Goal: Find specific page/section: Find specific page/section

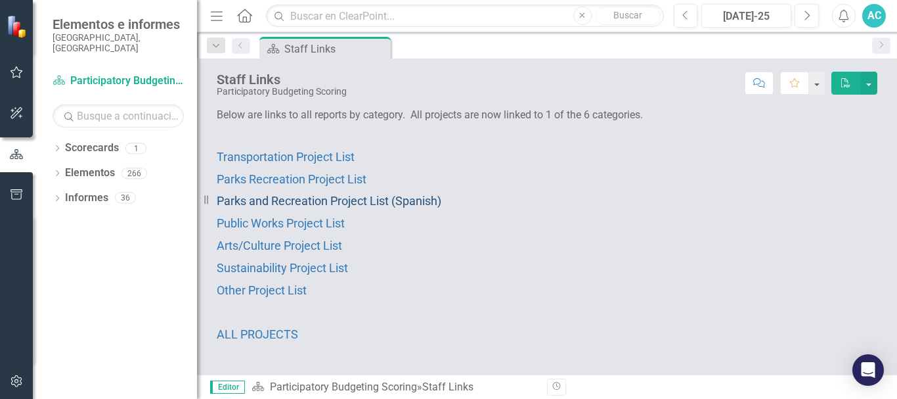
click at [330, 198] on span "Parks and Recreation Project List (Spanish)" at bounding box center [329, 201] width 225 height 14
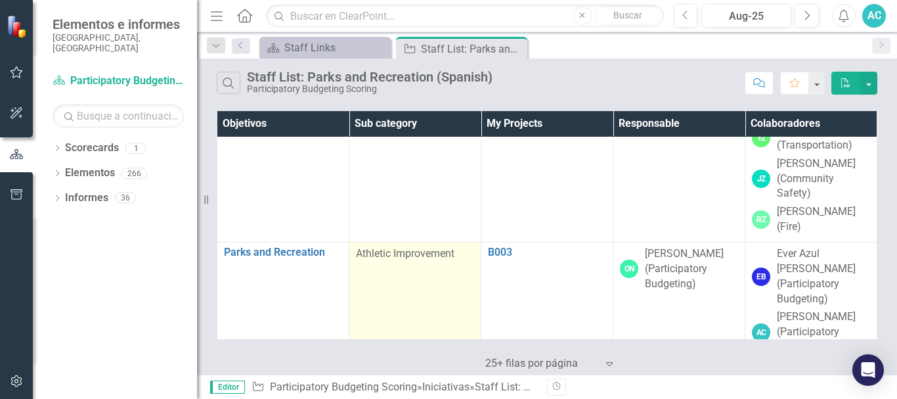
scroll to position [23431, 0]
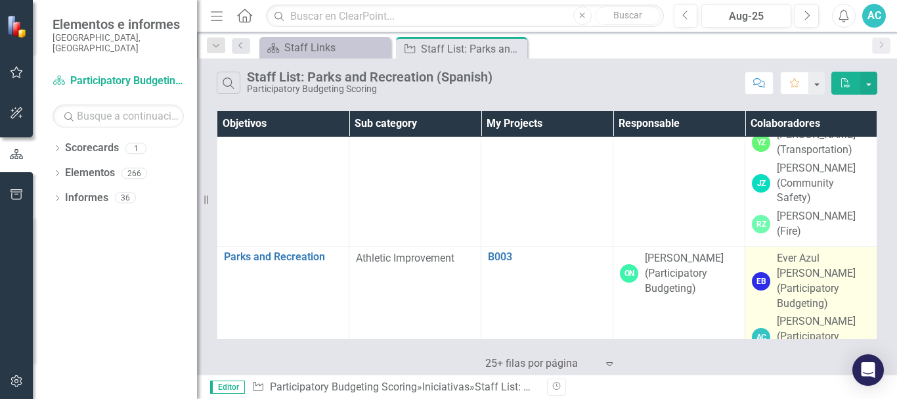
click at [831, 314] on div "[PERSON_NAME] (Participatory Budgeting)" at bounding box center [823, 336] width 93 height 45
click at [841, 362] on div "[PERSON_NAME] (Participatory Budgeting)" at bounding box center [823, 384] width 93 height 45
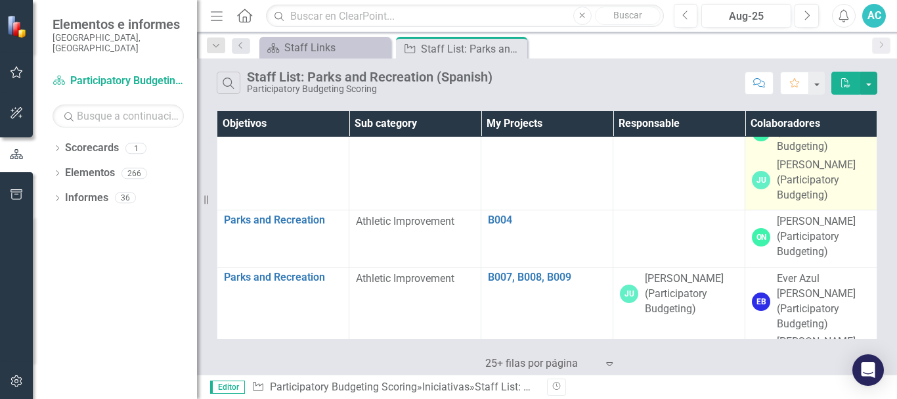
scroll to position [23737, 0]
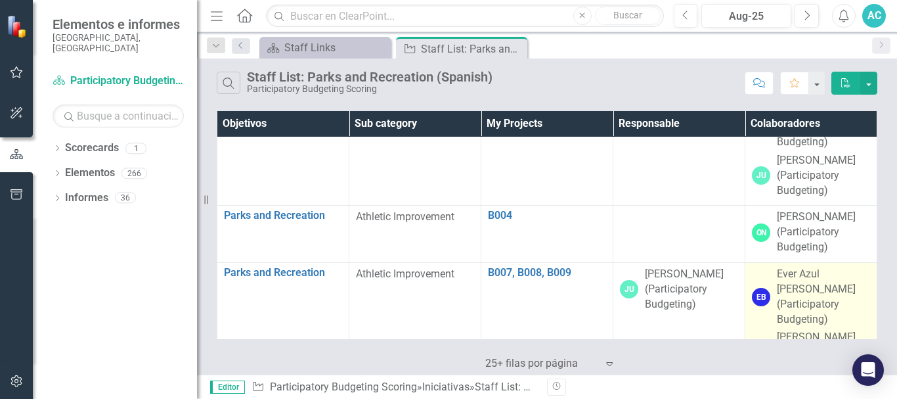
click at [858, 267] on div "Ever Azul [PERSON_NAME] (Participatory Budgeting)" at bounding box center [823, 297] width 93 height 60
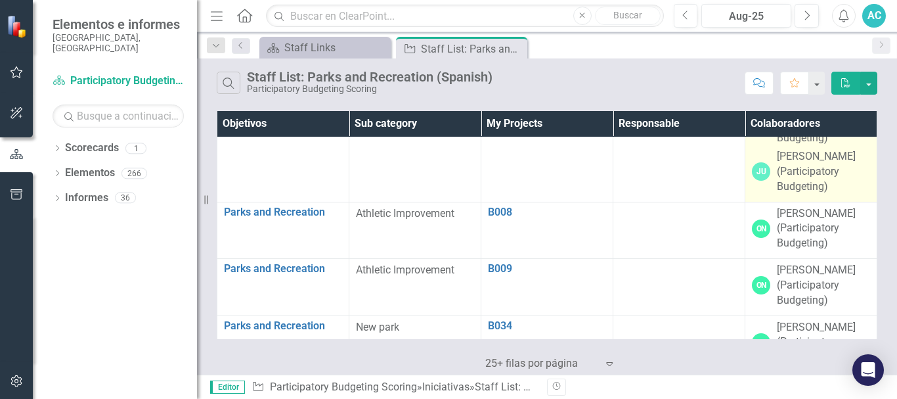
scroll to position [24072, 0]
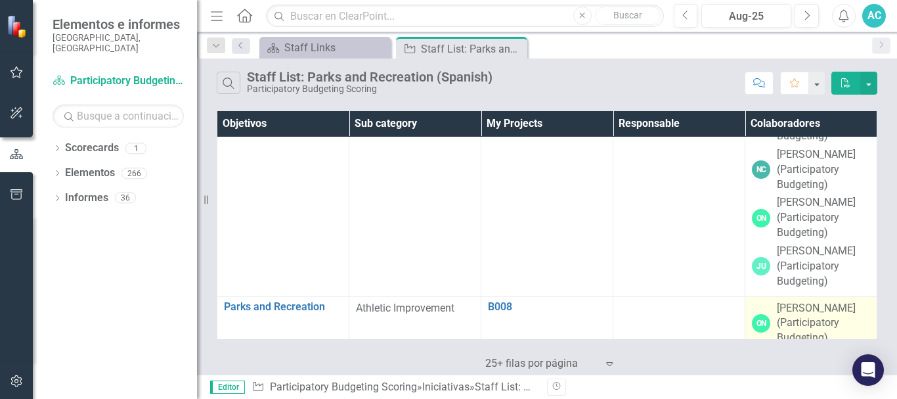
click at [827, 301] on div "[PERSON_NAME] (Participatory Budgeting)" at bounding box center [823, 323] width 93 height 45
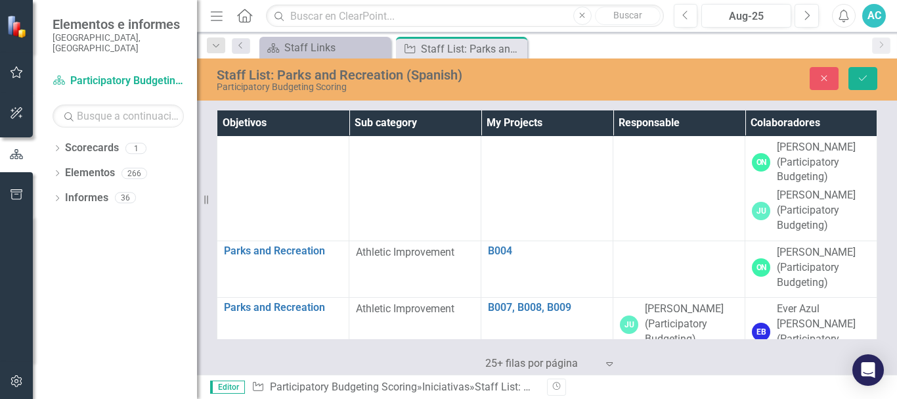
scroll to position [23701, 0]
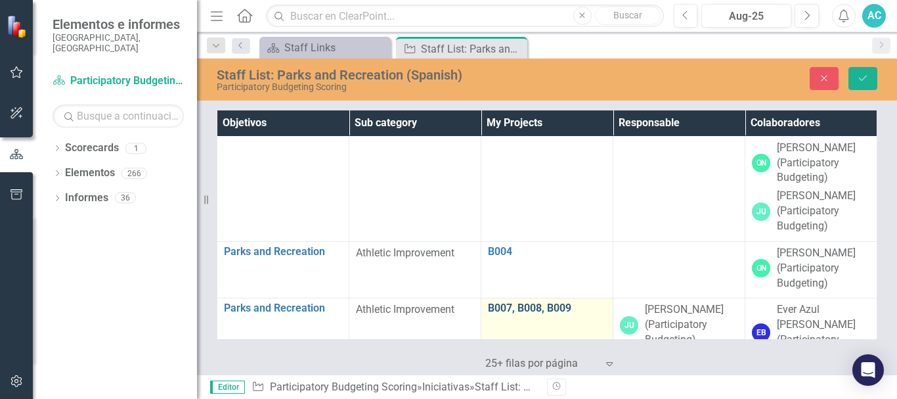
click at [546, 302] on link "B007, B008, B009" at bounding box center [547, 308] width 118 height 12
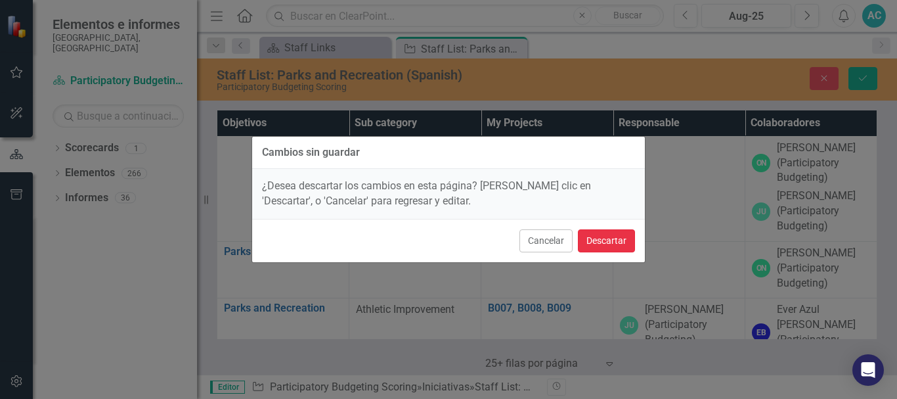
click at [617, 246] on button "Descartar" at bounding box center [606, 240] width 57 height 23
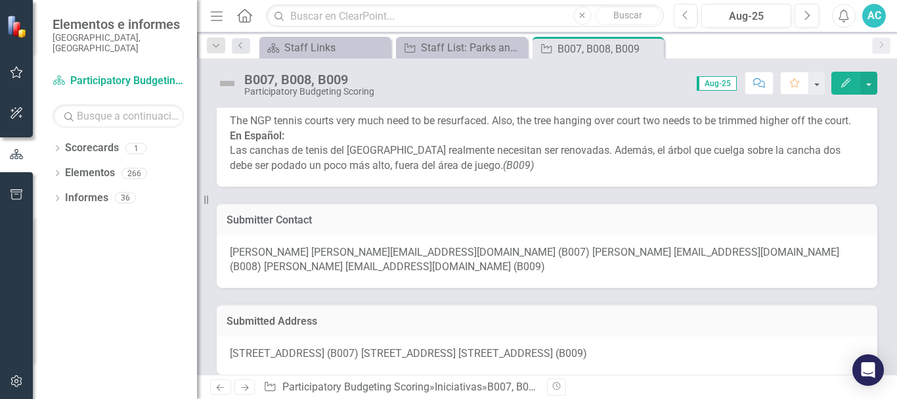
scroll to position [138, 0]
click at [802, 287] on div "[PERSON_NAME] [PERSON_NAME][EMAIL_ADDRESS][DOMAIN_NAME] (B007) [PERSON_NAME] [E…" at bounding box center [547, 260] width 661 height 53
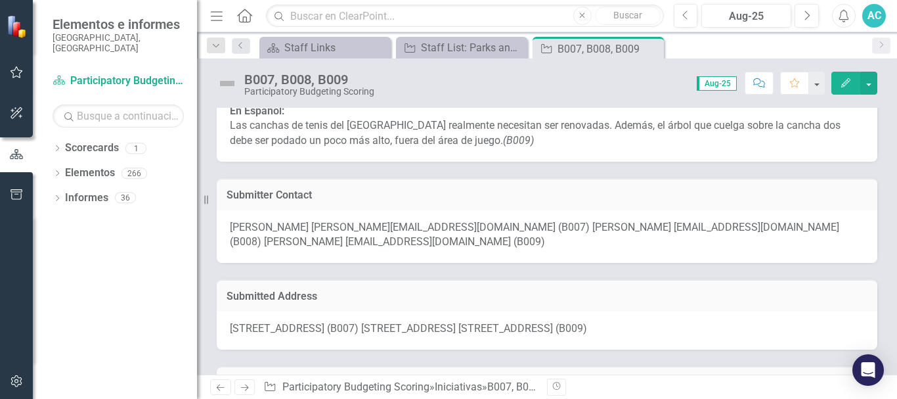
scroll to position [0, 0]
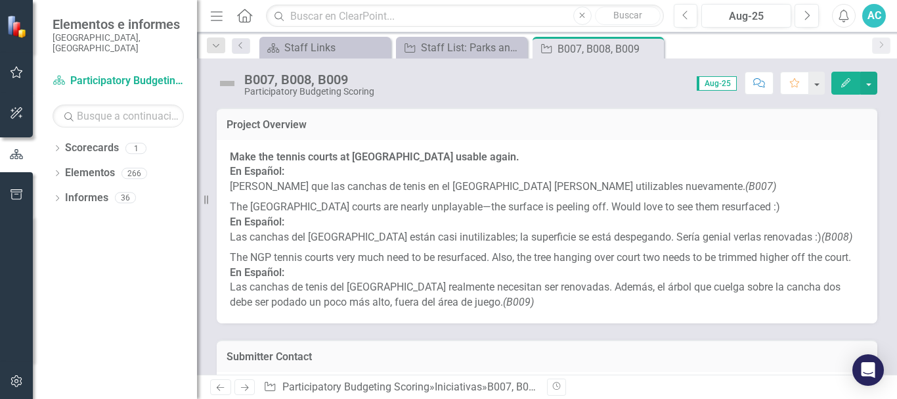
click at [337, 310] on p "The NGP tennis courts very much need to be resurfaced. Also, the tree hanging o…" at bounding box center [547, 279] width 634 height 62
